Goal: Information Seeking & Learning: Learn about a topic

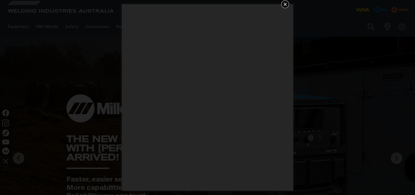
click at [283, 5] on icon "Get 5 WIA Welding Guides Free!" at bounding box center [285, 4] width 7 height 7
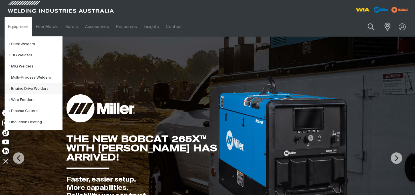
click at [38, 85] on link "Engine Drive Welders" at bounding box center [35, 88] width 53 height 11
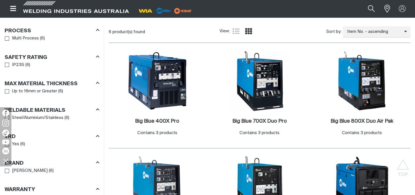
scroll to position [314, 0]
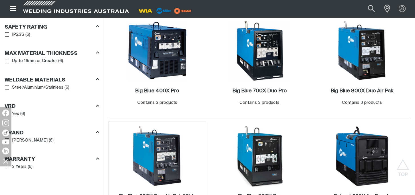
click at [162, 136] on img at bounding box center [157, 155] width 61 height 61
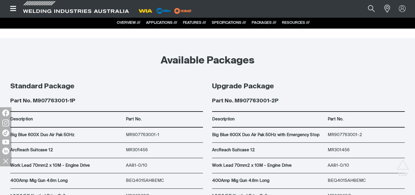
scroll to position [2884, 0]
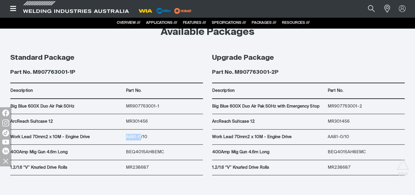
drag, startPoint x: 141, startPoint y: 135, endPoint x: 126, endPoint y: 135, distance: 14.9
click at [126, 135] on p "AA81-0/10" at bounding box center [164, 137] width 77 height 7
click at [155, 134] on p "AA81-0/10" at bounding box center [164, 137] width 77 height 7
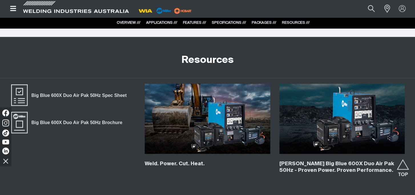
scroll to position [3054, 0]
